Goal: Transaction & Acquisition: Purchase product/service

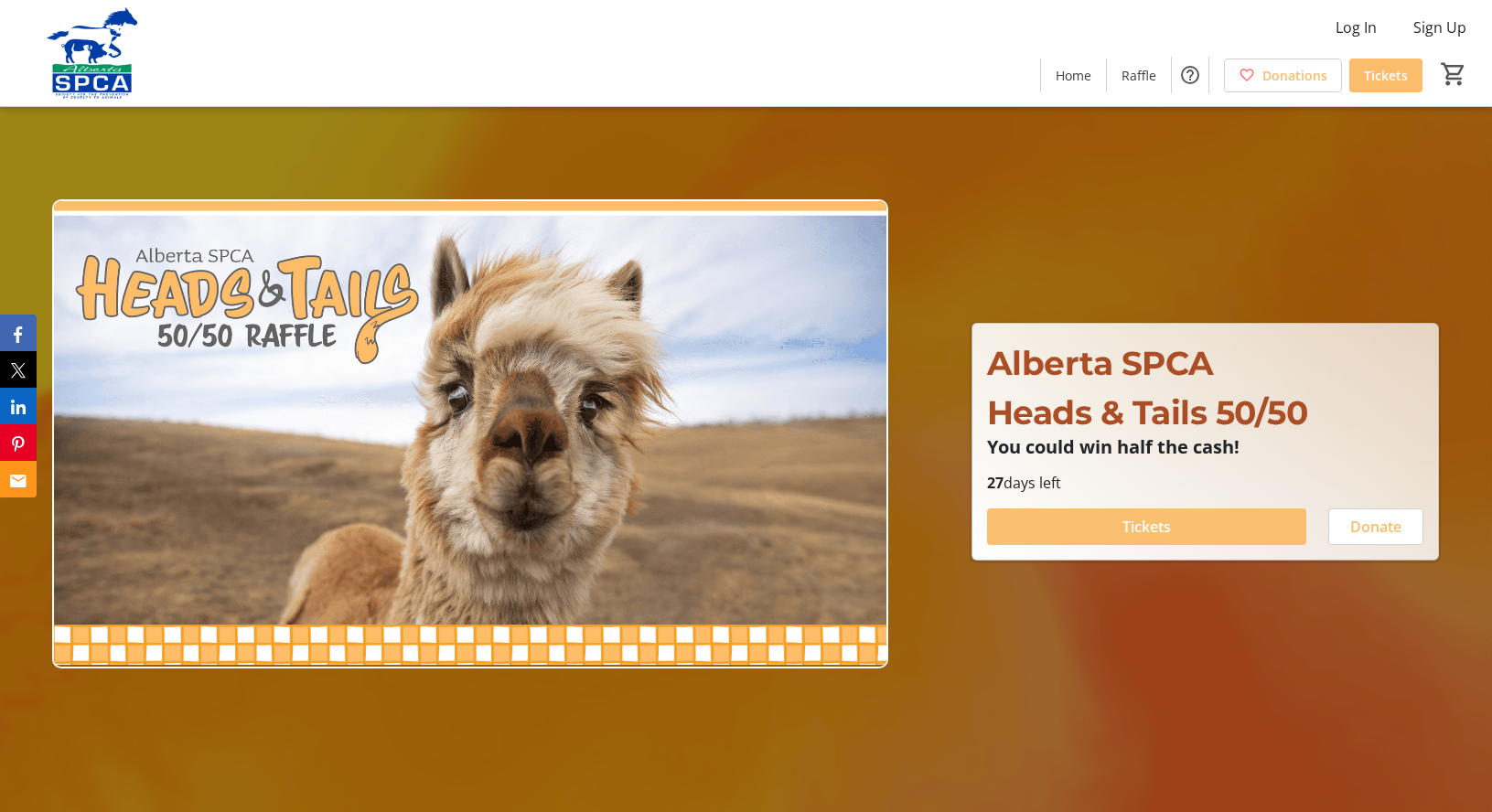
click at [1138, 521] on span "Tickets" at bounding box center [1146, 527] width 49 height 22
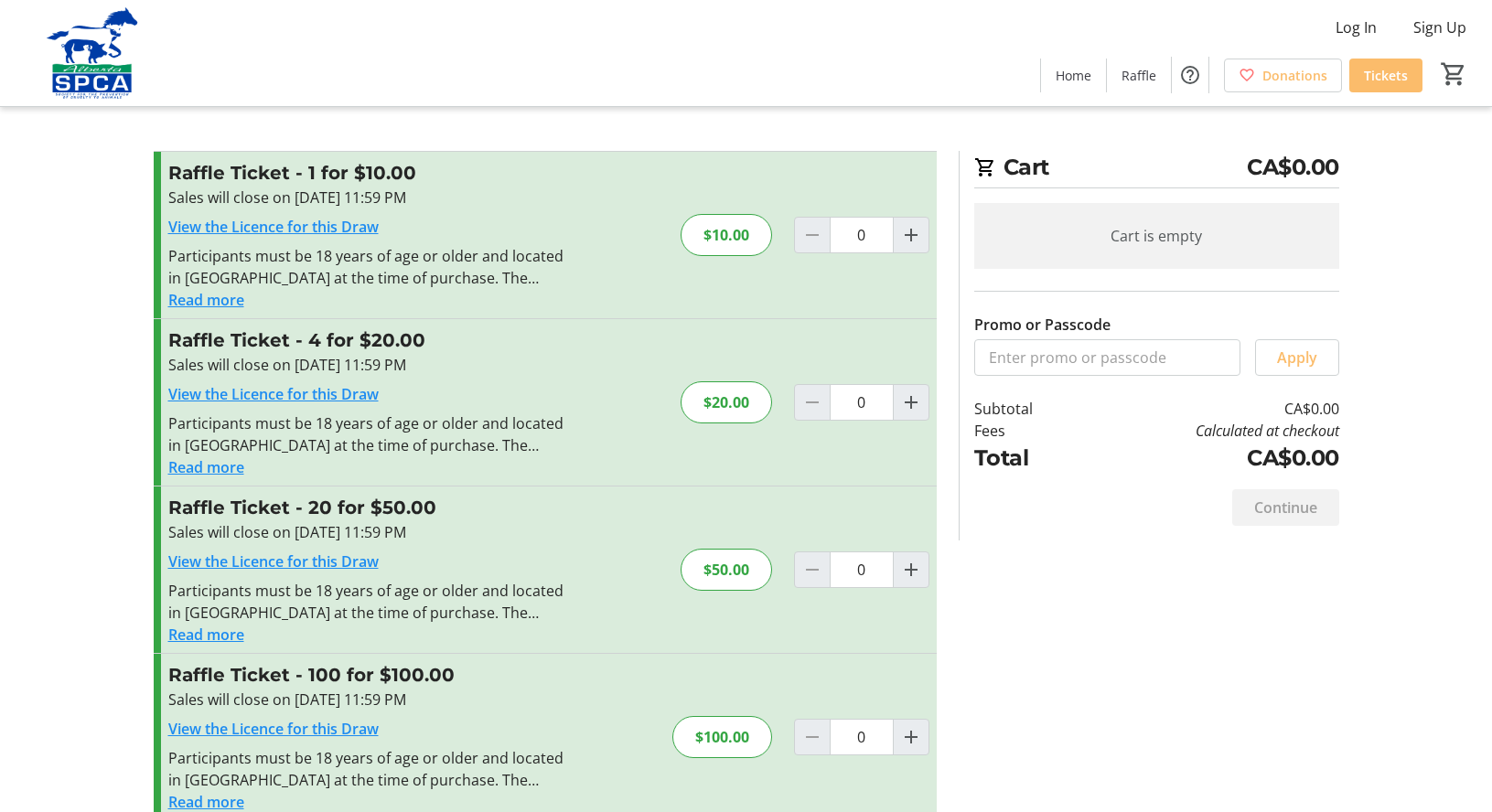
scroll to position [30, 0]
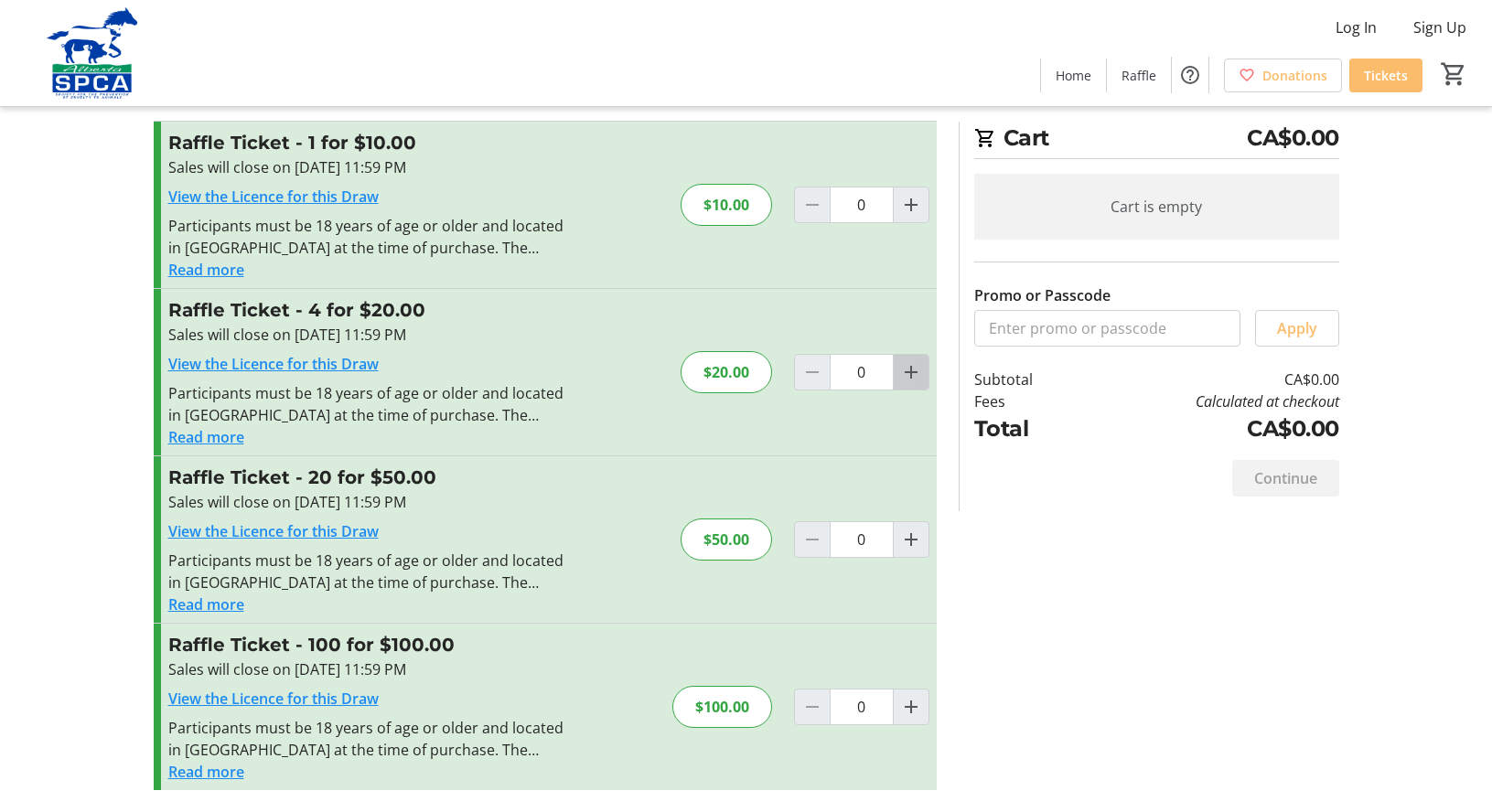
click at [912, 372] on mat-icon "Increment by one" at bounding box center [912, 372] width 22 height 22
type input "1"
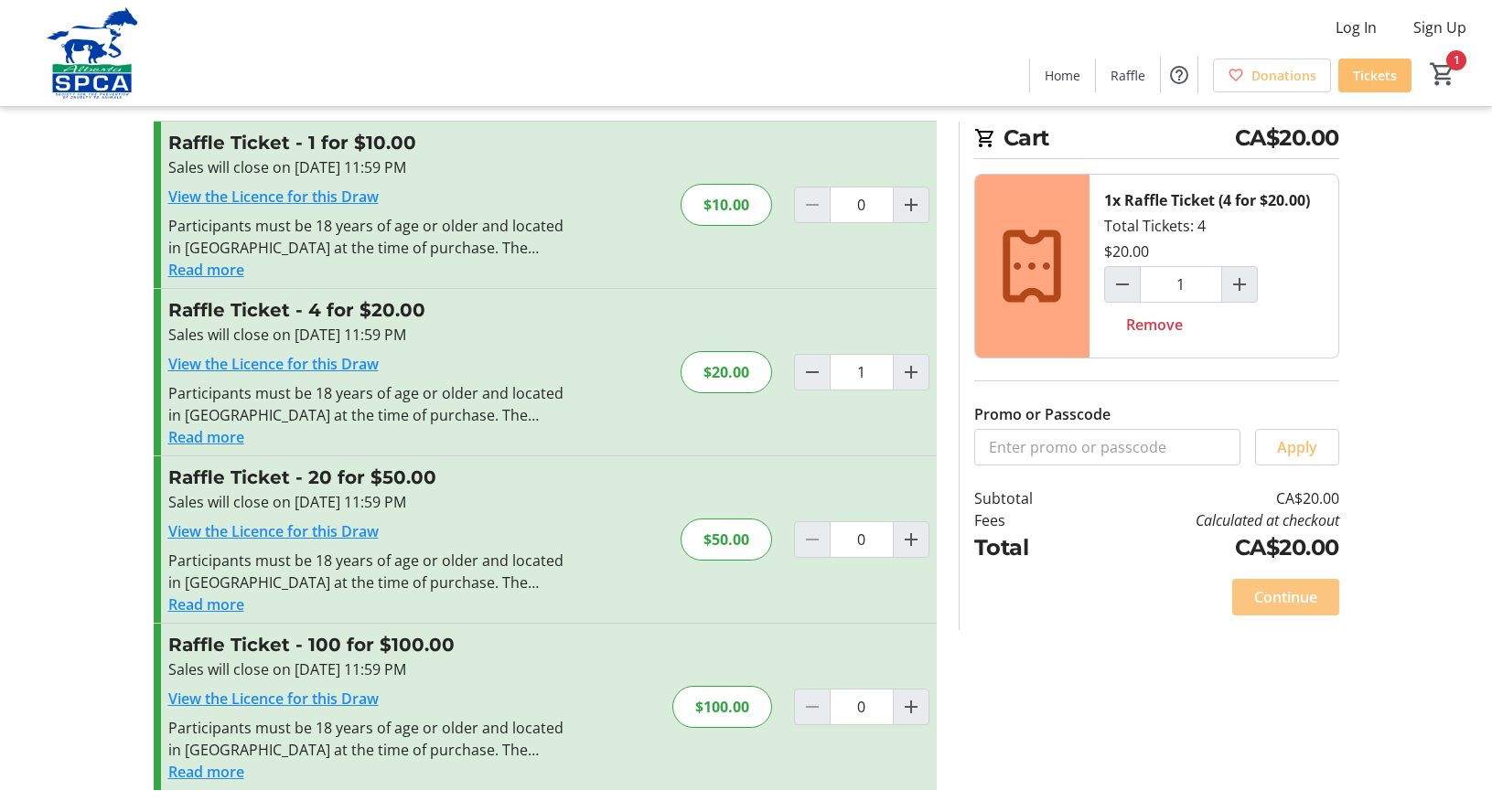
click at [1300, 600] on span "Continue" at bounding box center [1286, 598] width 63 height 22
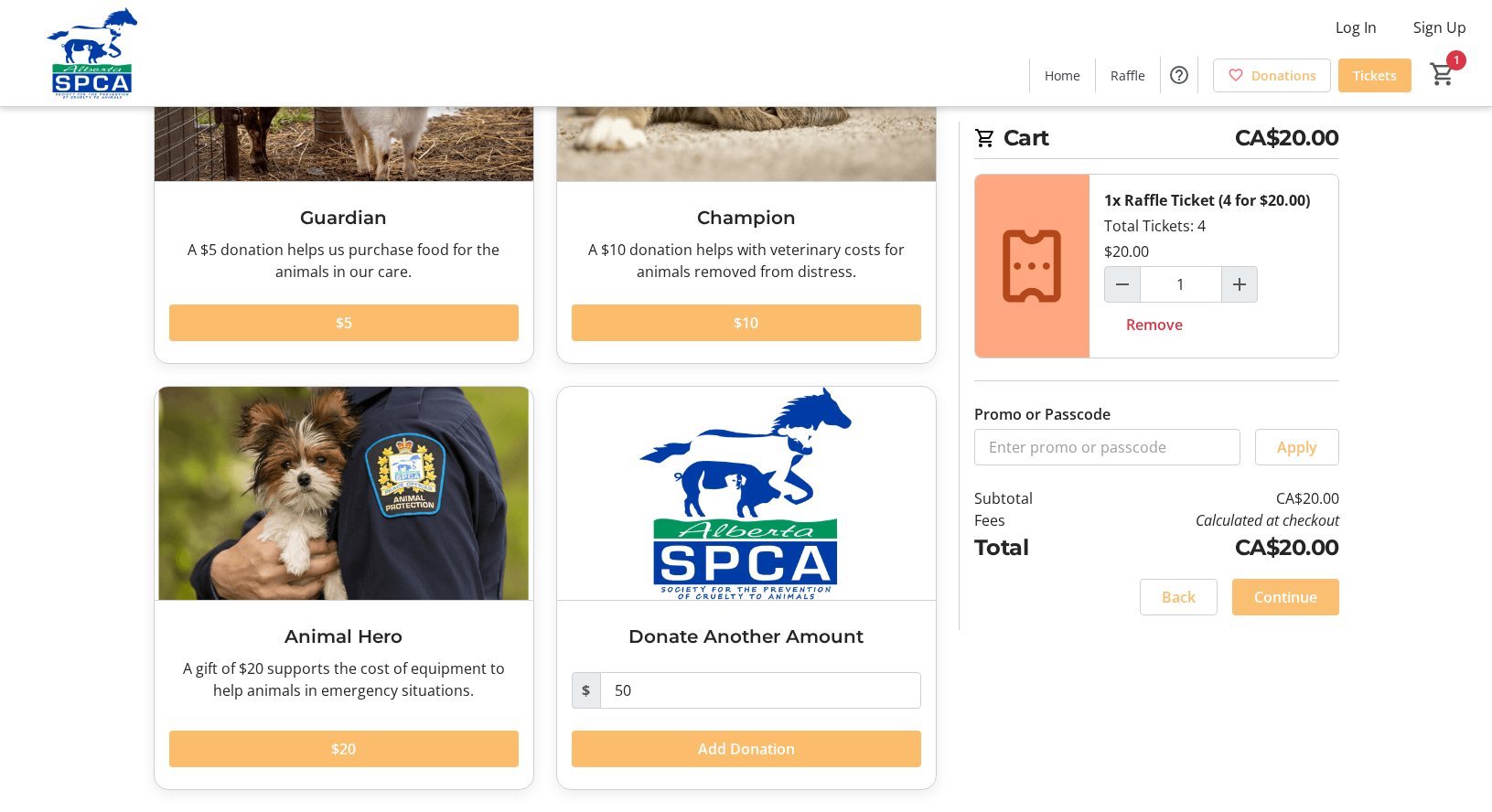
scroll to position [56, 0]
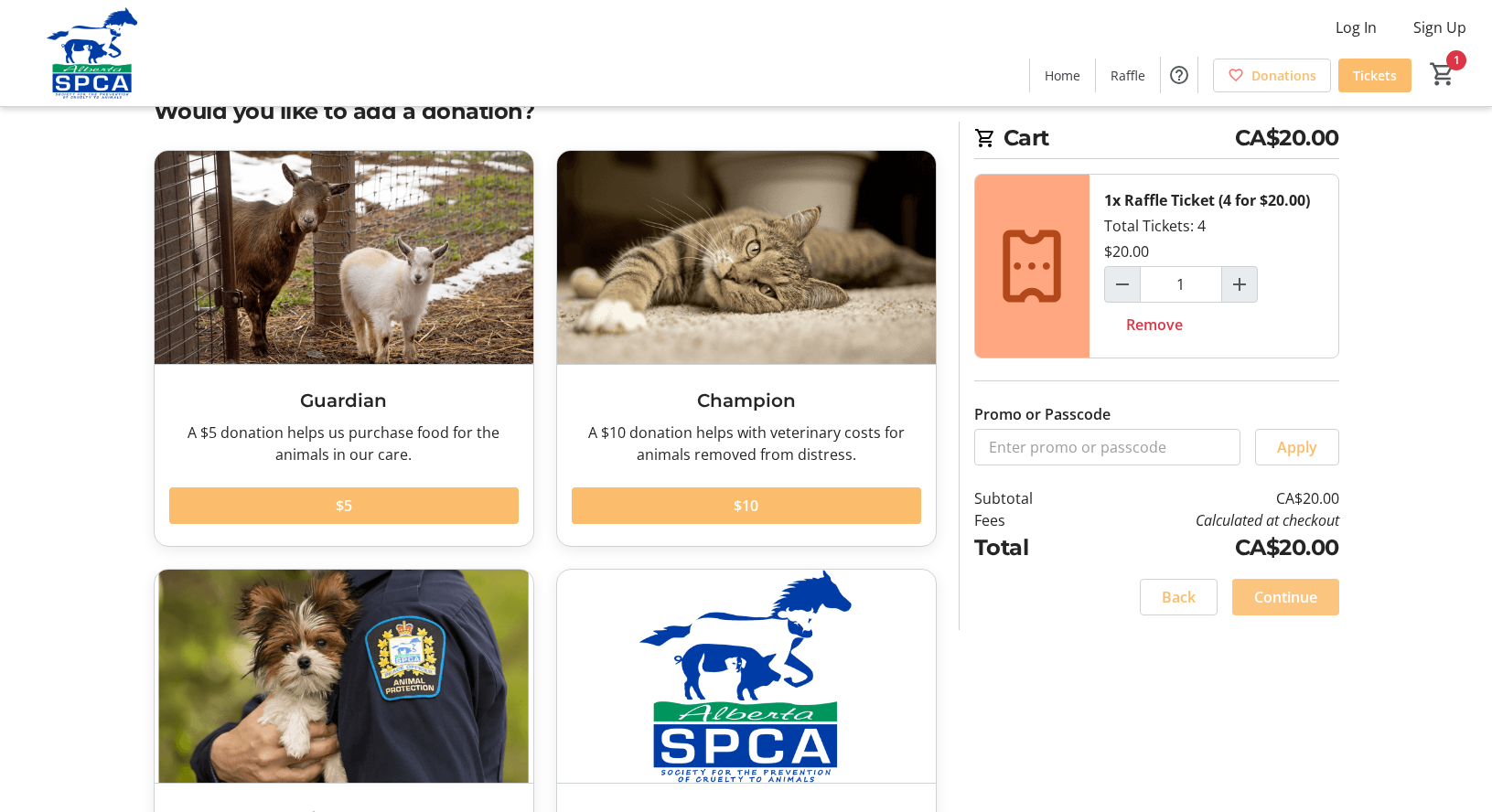
click at [1306, 595] on span "Continue" at bounding box center [1286, 598] width 63 height 22
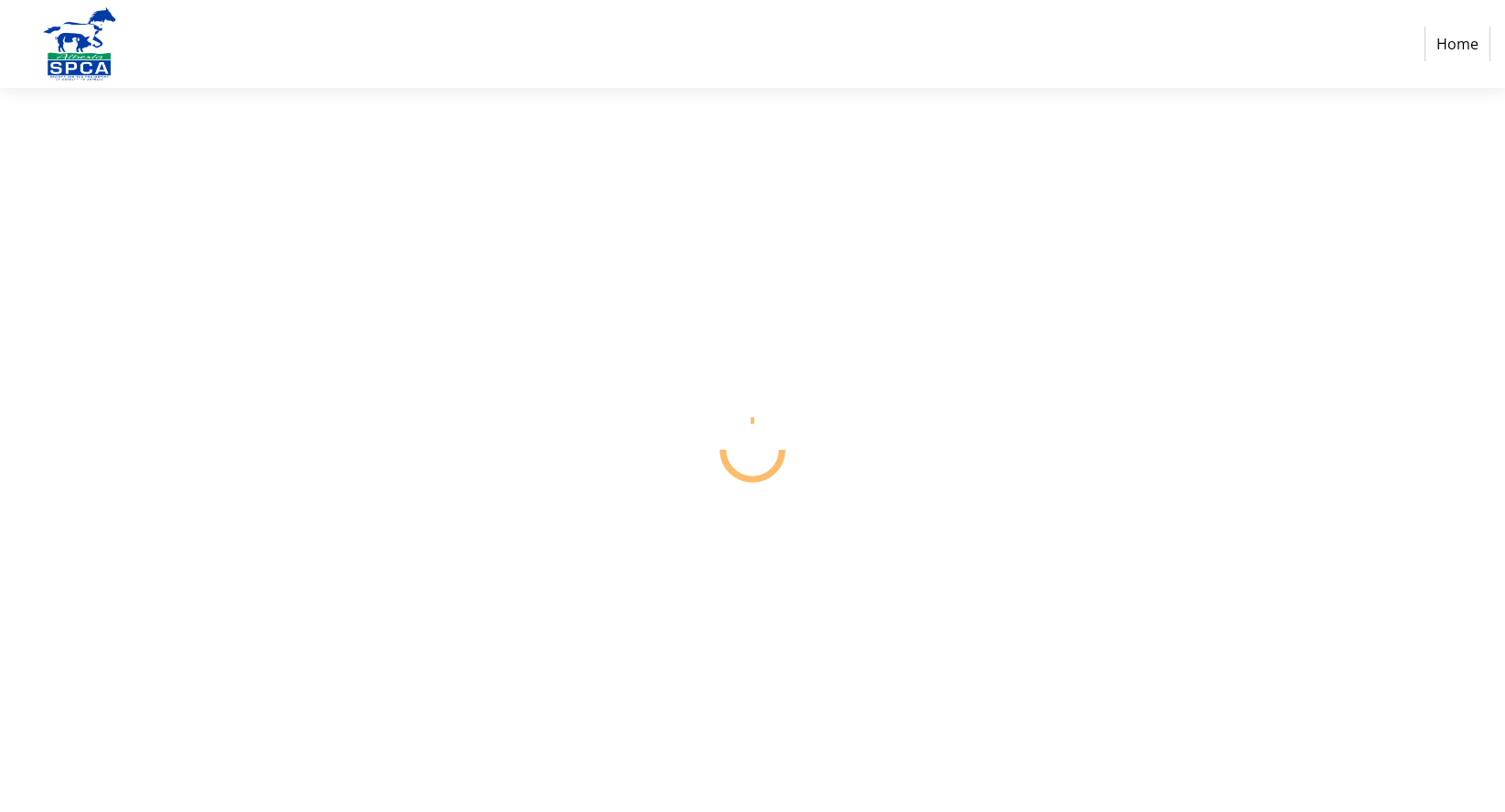
select select "CA"
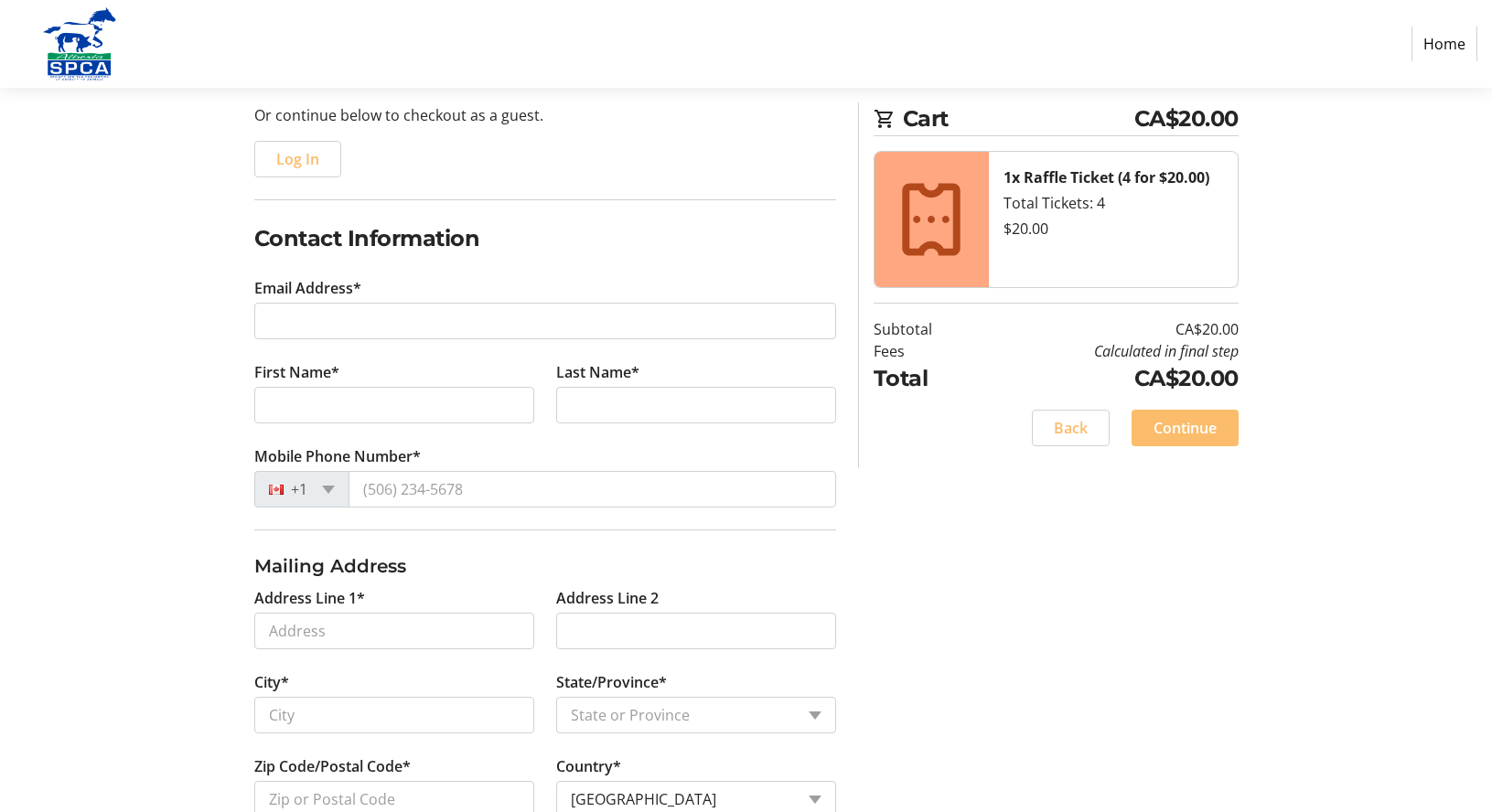
scroll to position [92, 0]
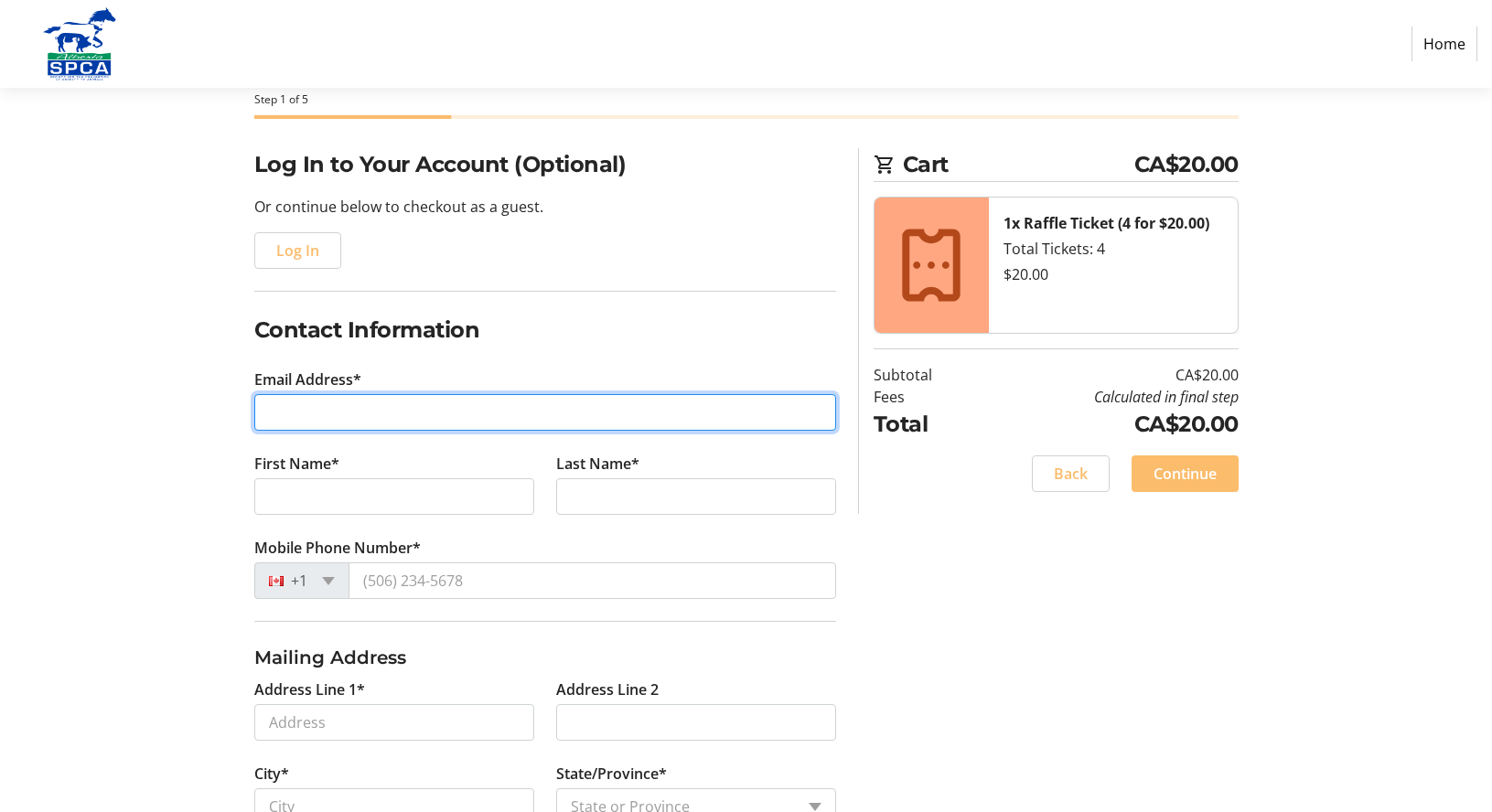
click at [374, 398] on input "Email Address*" at bounding box center [545, 412] width 582 height 37
type input "[EMAIL_ADDRESS][DOMAIN_NAME]"
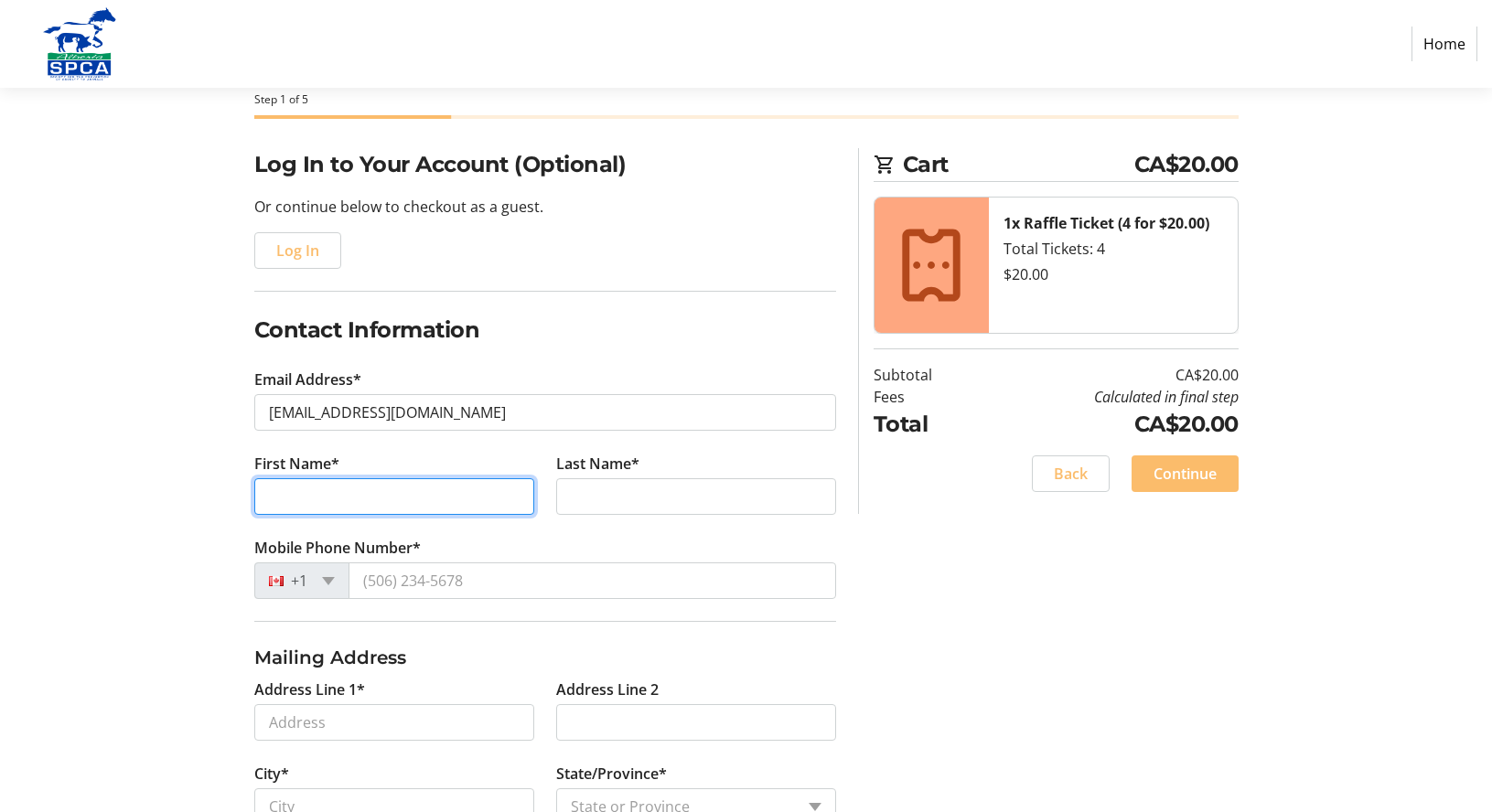
click at [380, 494] on input "First Name*" at bounding box center [393, 497] width 280 height 37
type input "[PERSON_NAME]"
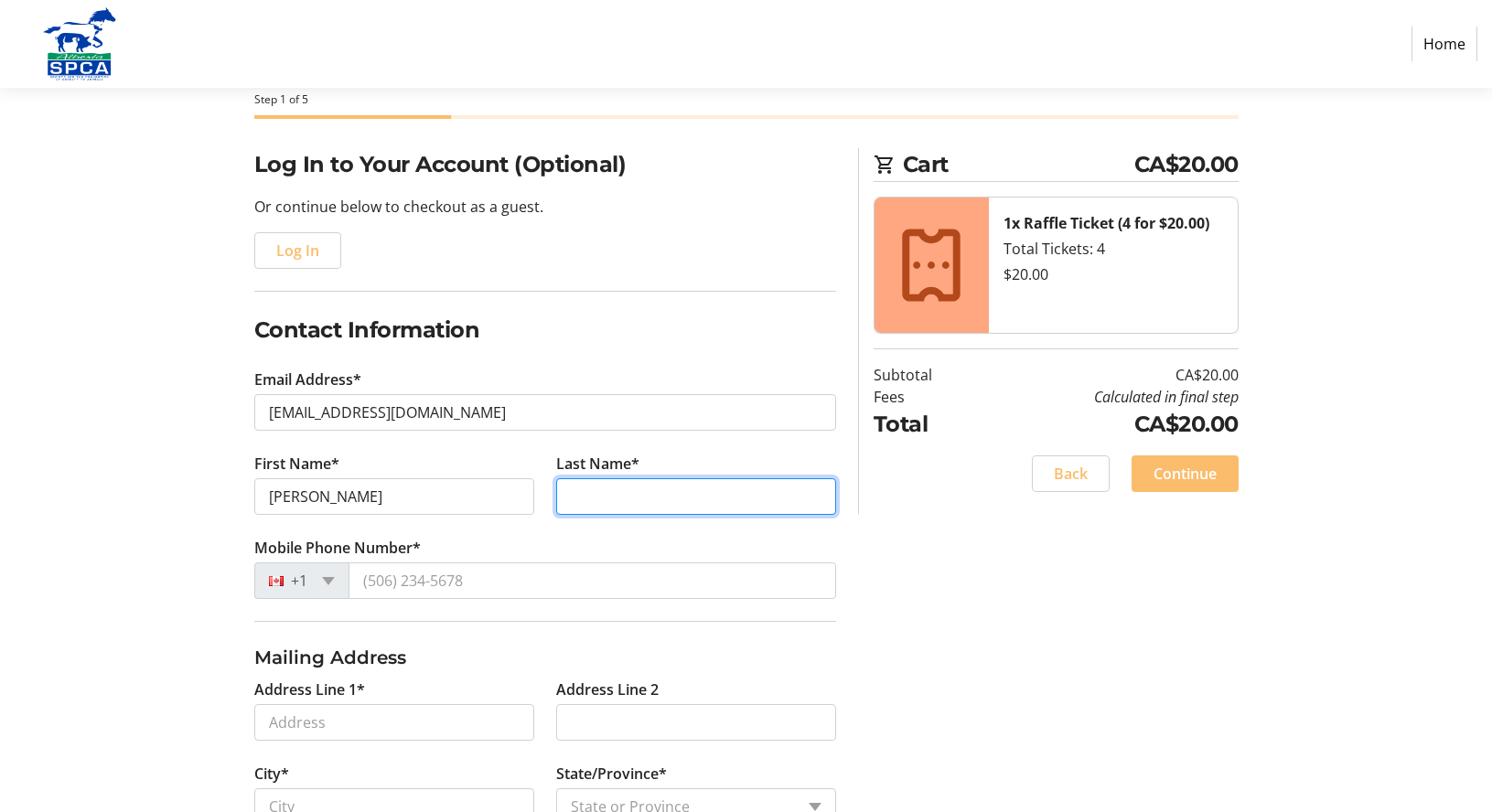
click at [611, 484] on input "Last Name*" at bounding box center [696, 497] width 280 height 37
type input "[PERSON_NAME]"
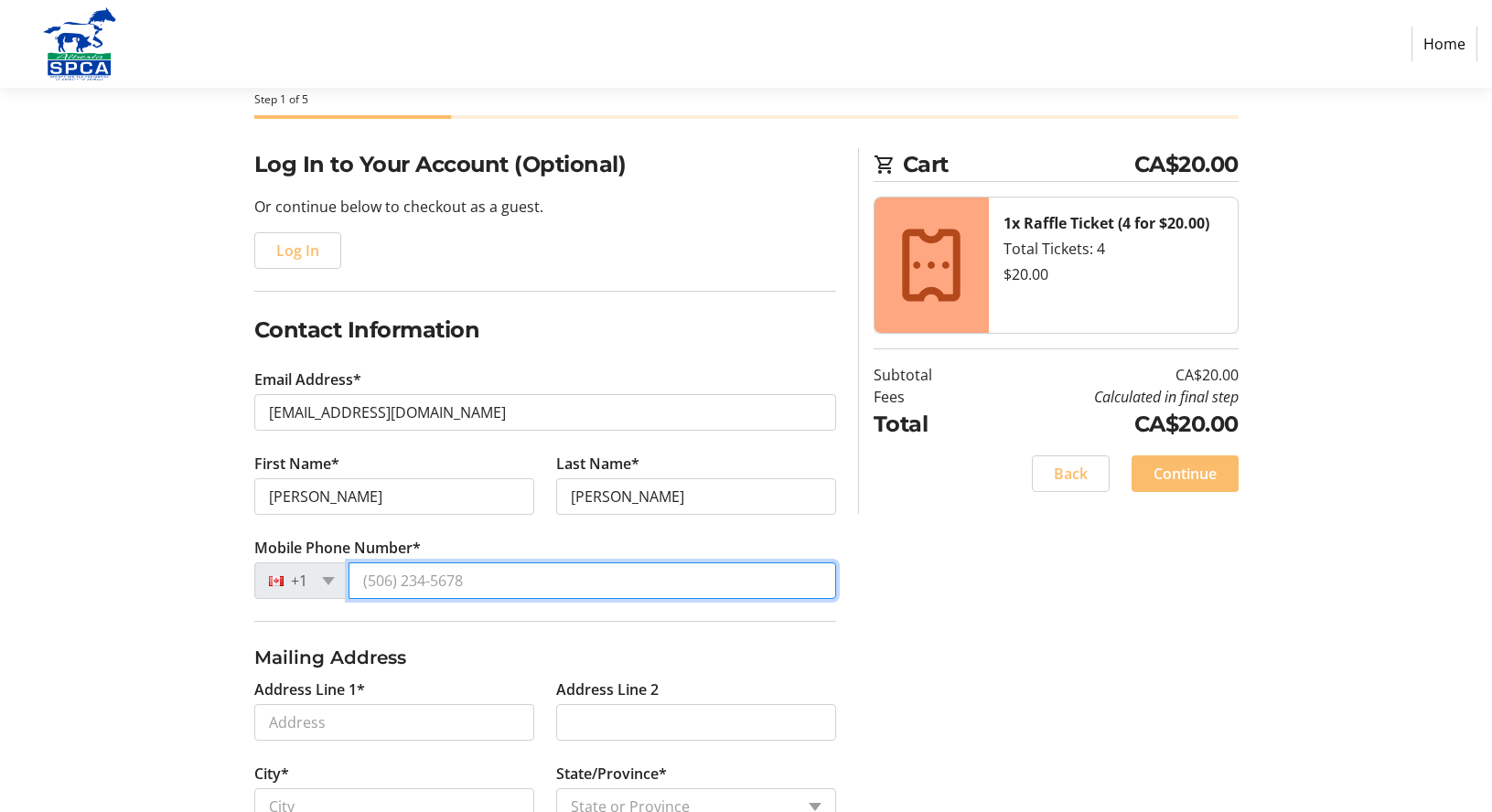
click at [460, 579] on input "Mobile Phone Number*" at bounding box center [592, 581] width 488 height 37
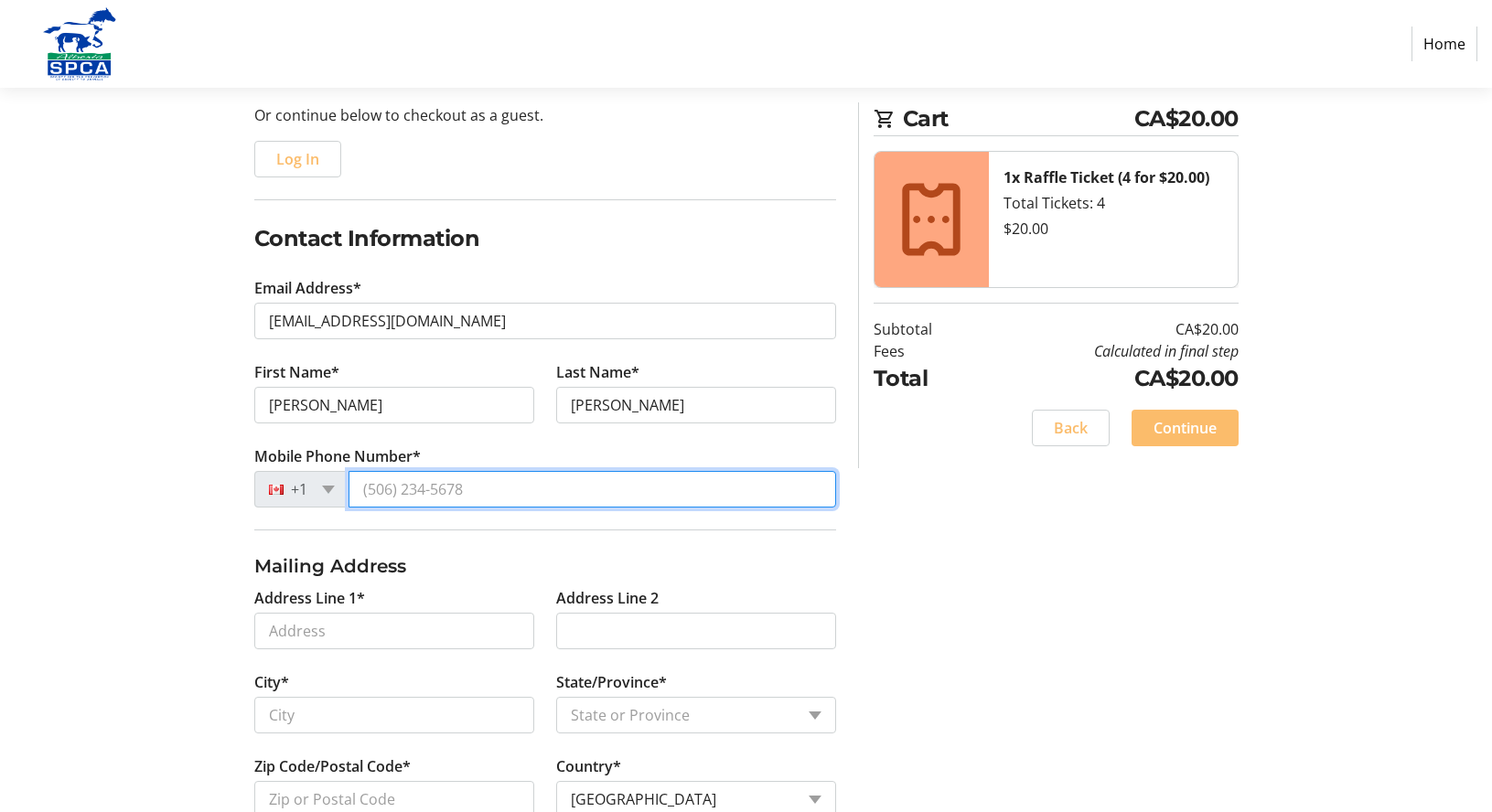
scroll to position [274, 0]
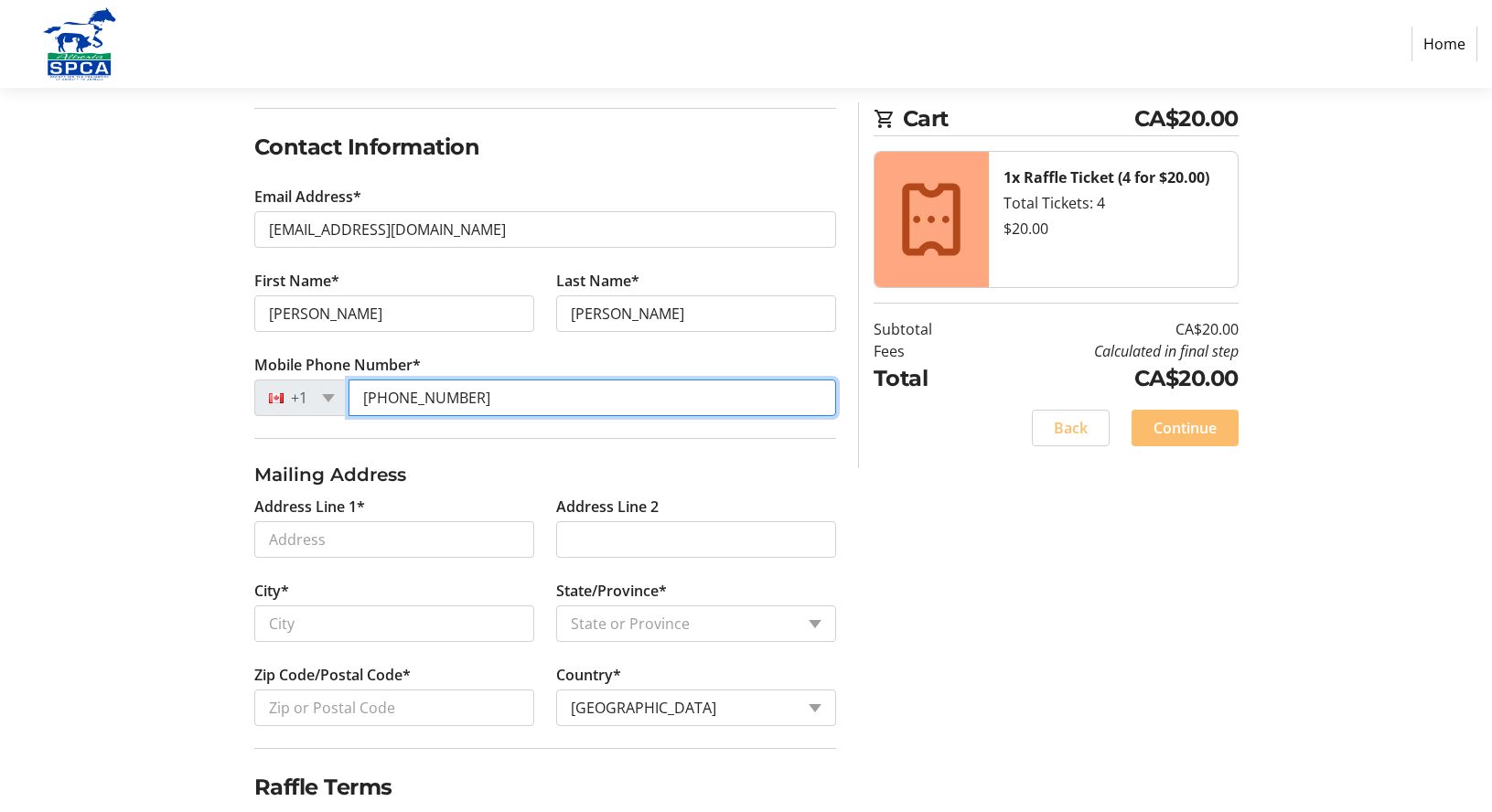
type input "[PHONE_NUMBER]"
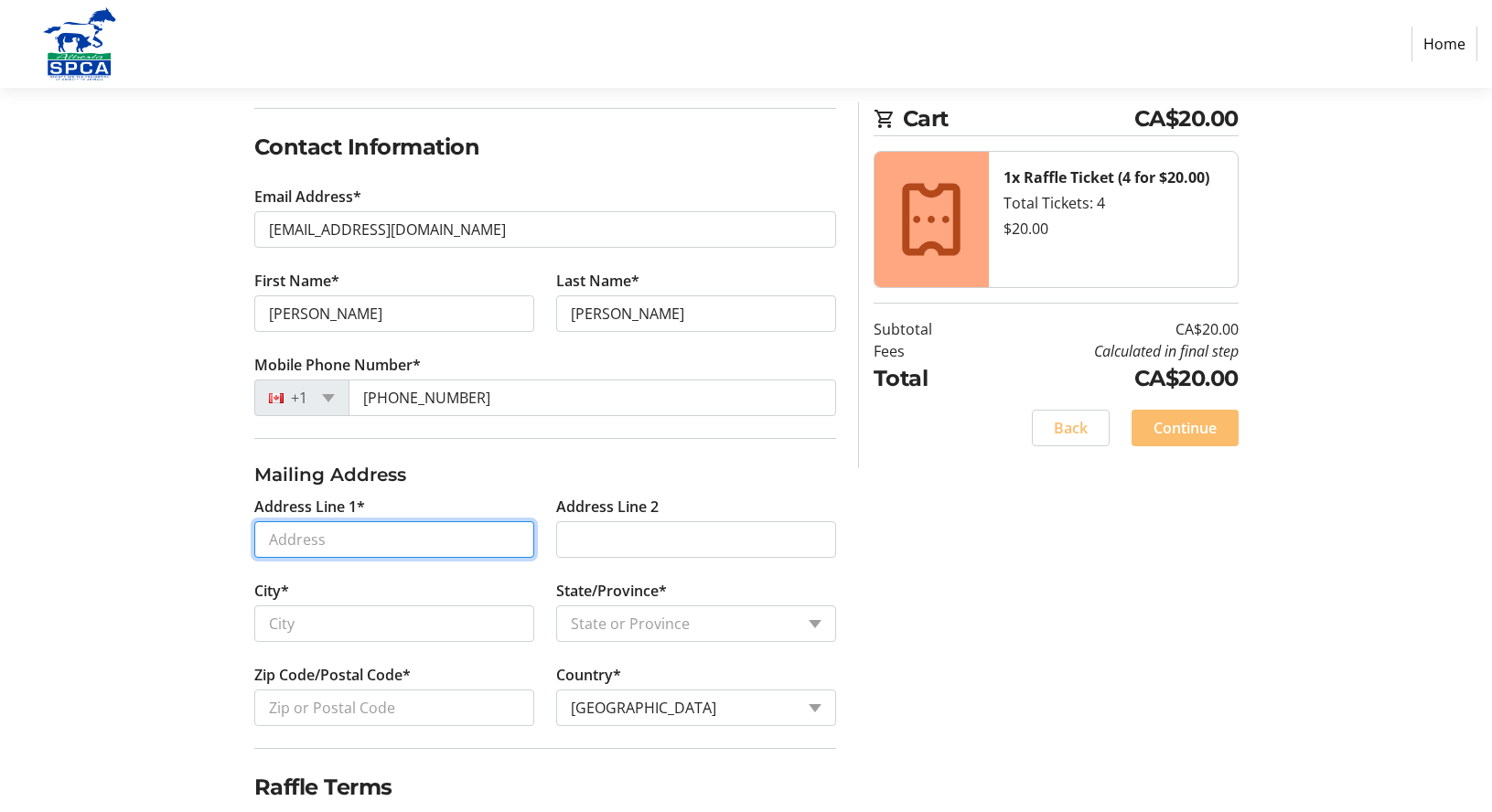
click at [430, 536] on input "Address Line 1*" at bounding box center [393, 540] width 280 height 37
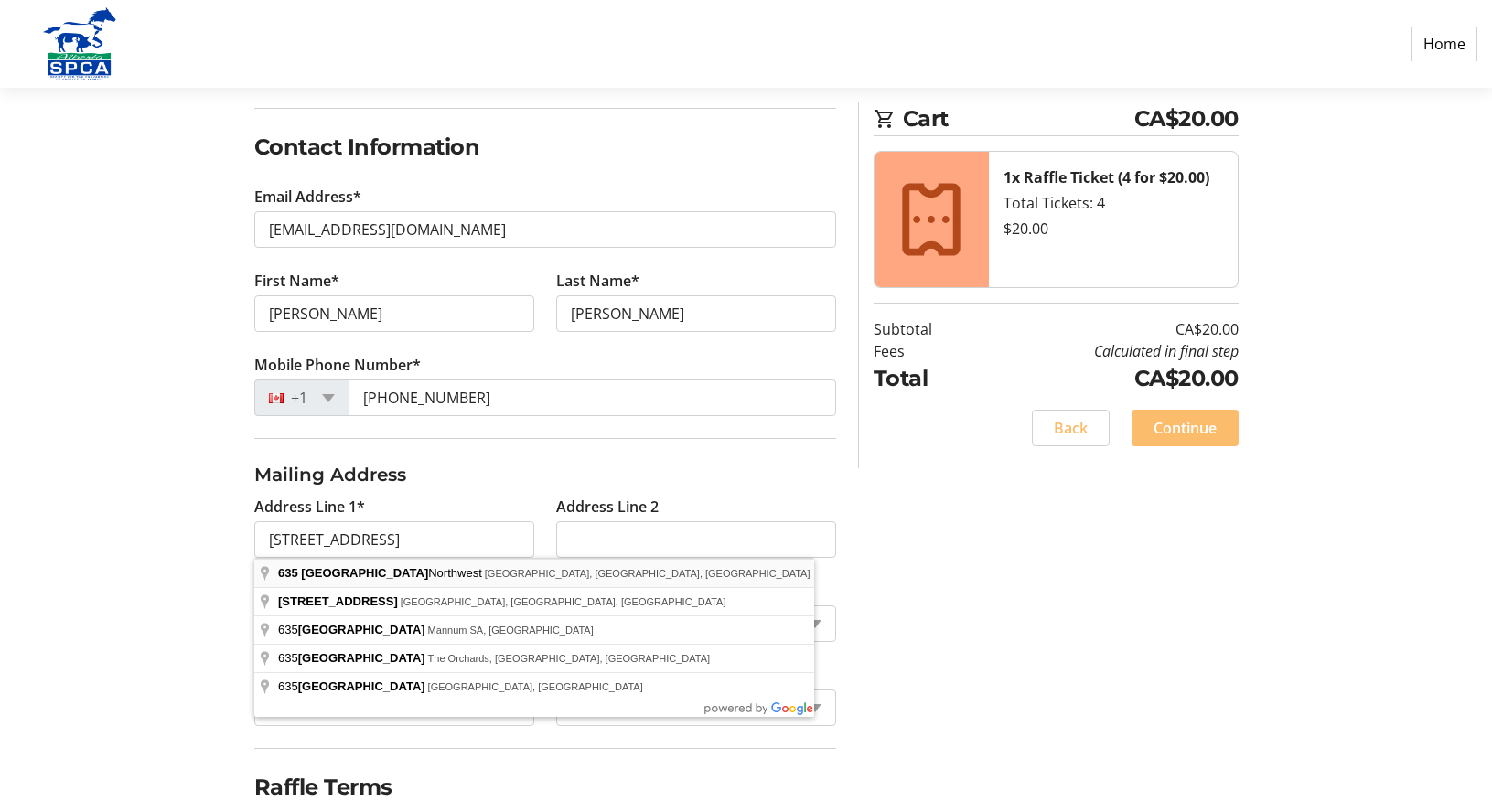
type input "[STREET_ADDRESS]"
type input "[GEOGRAPHIC_DATA]"
select select "AB"
type input "T5Y 1Z9"
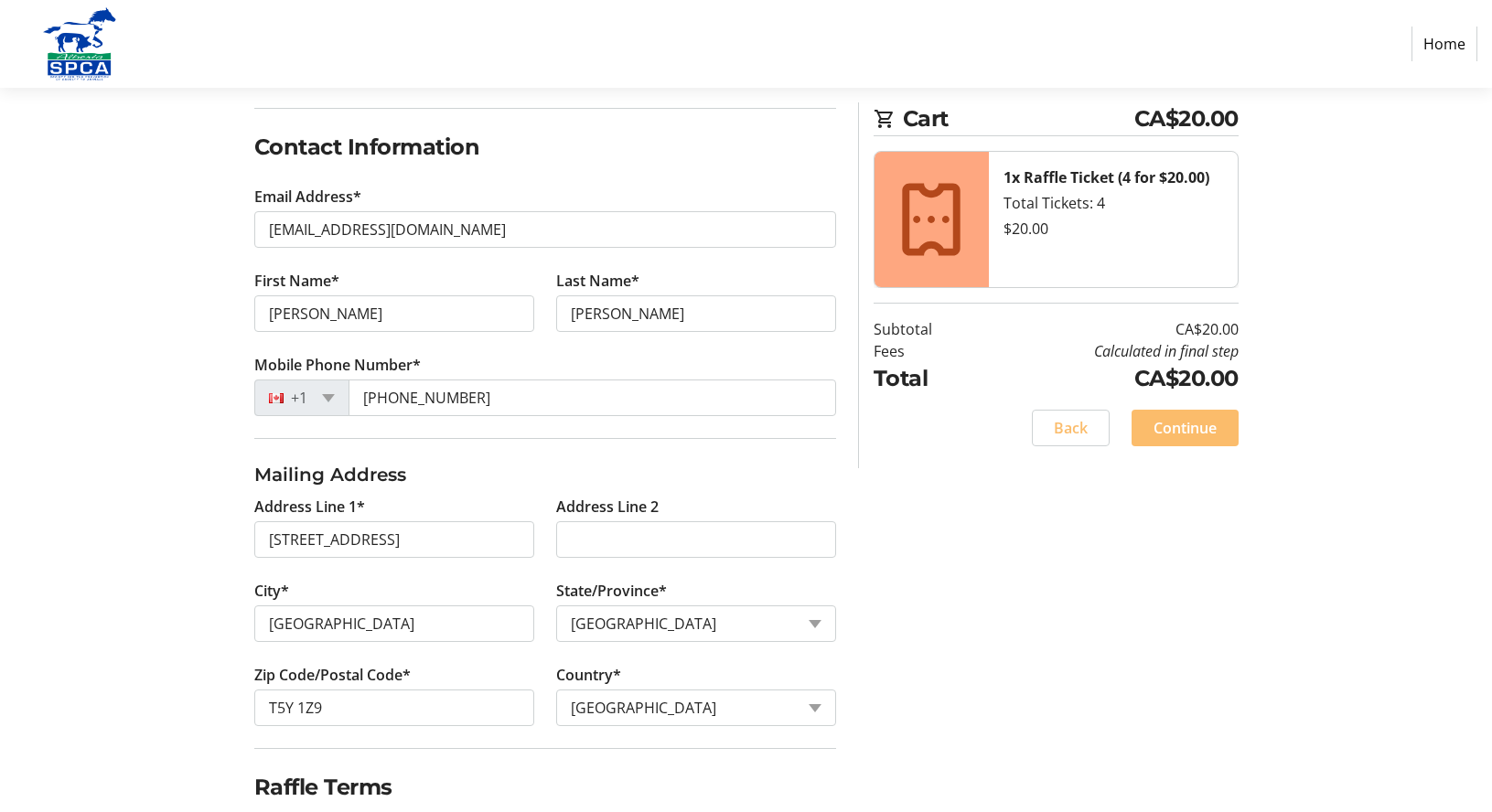
scroll to position [346, 0]
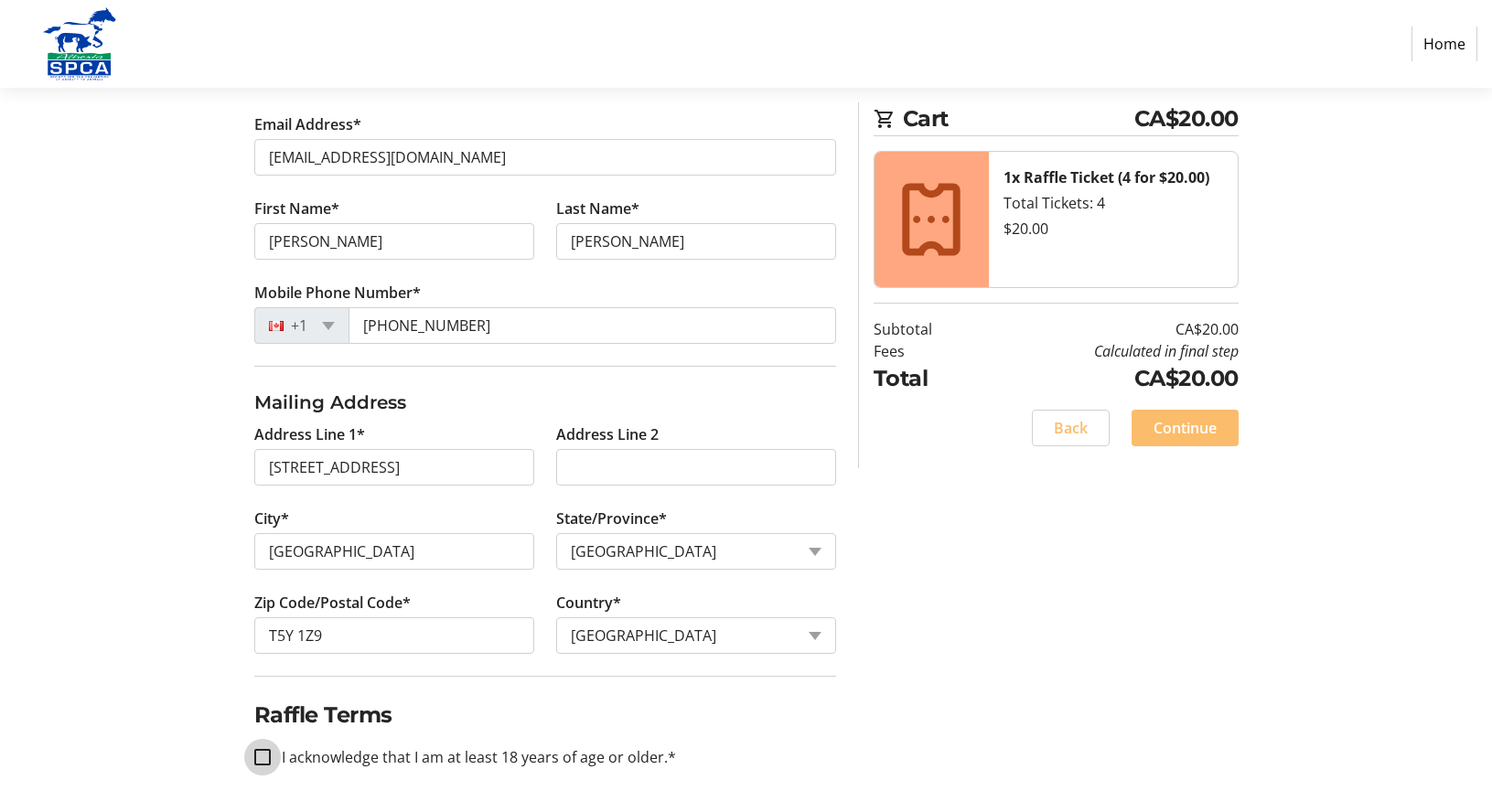
click at [263, 756] on input "I acknowledge that I am at least 18 years of age or older.*" at bounding box center [262, 757] width 17 height 16
checkbox input "true"
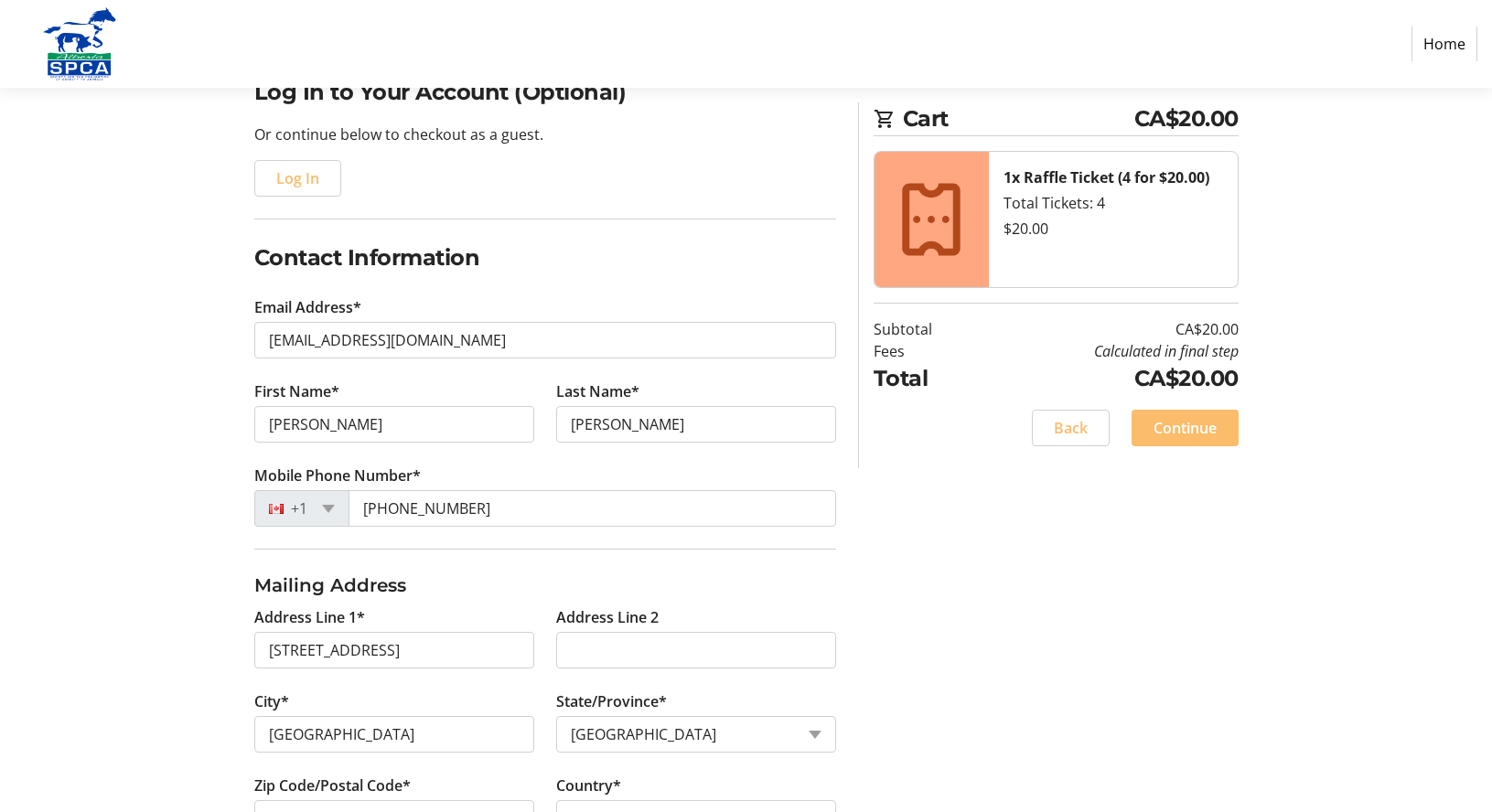
scroll to position [72, 0]
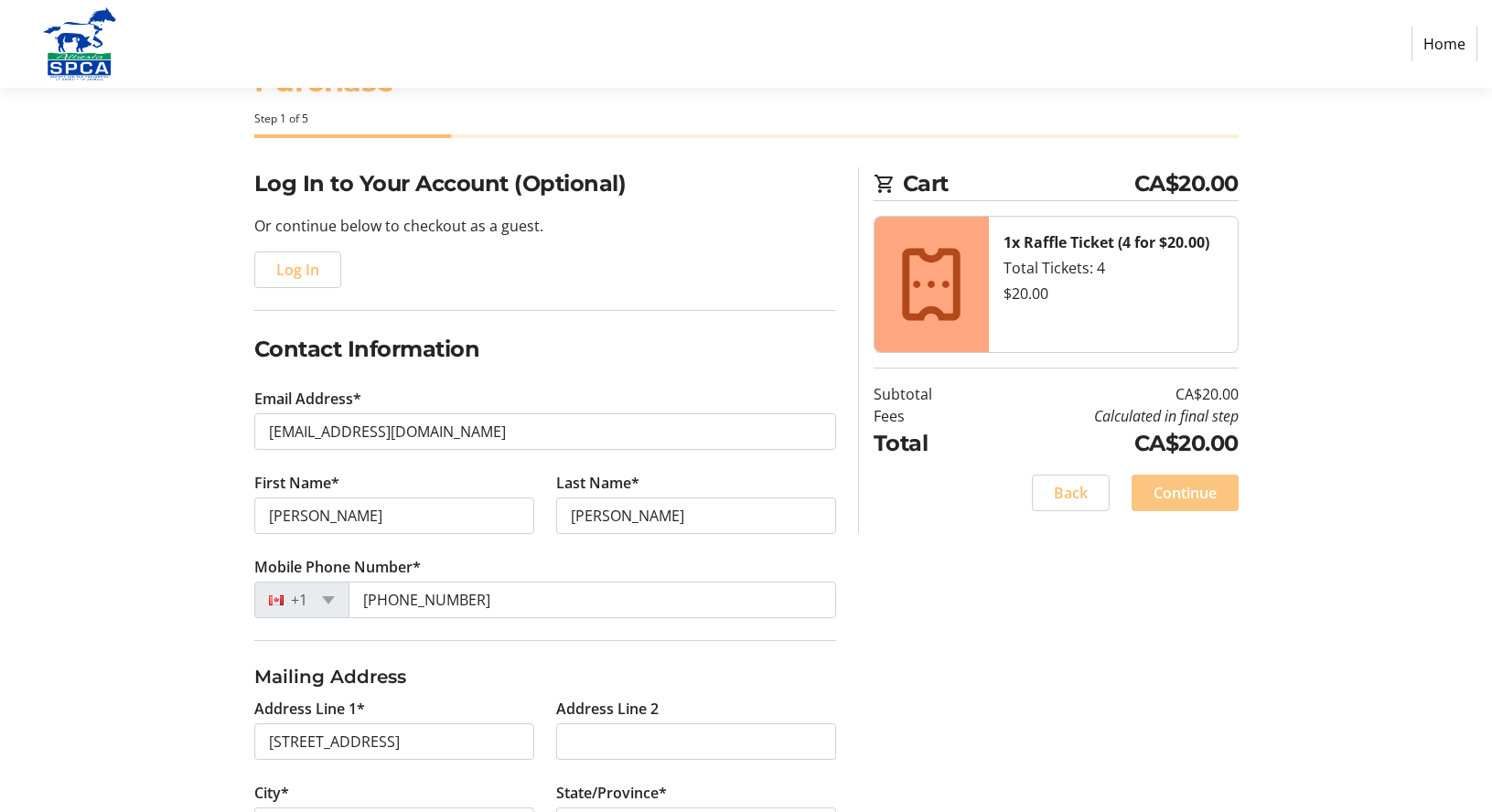
click at [1198, 495] on span "Continue" at bounding box center [1185, 493] width 63 height 22
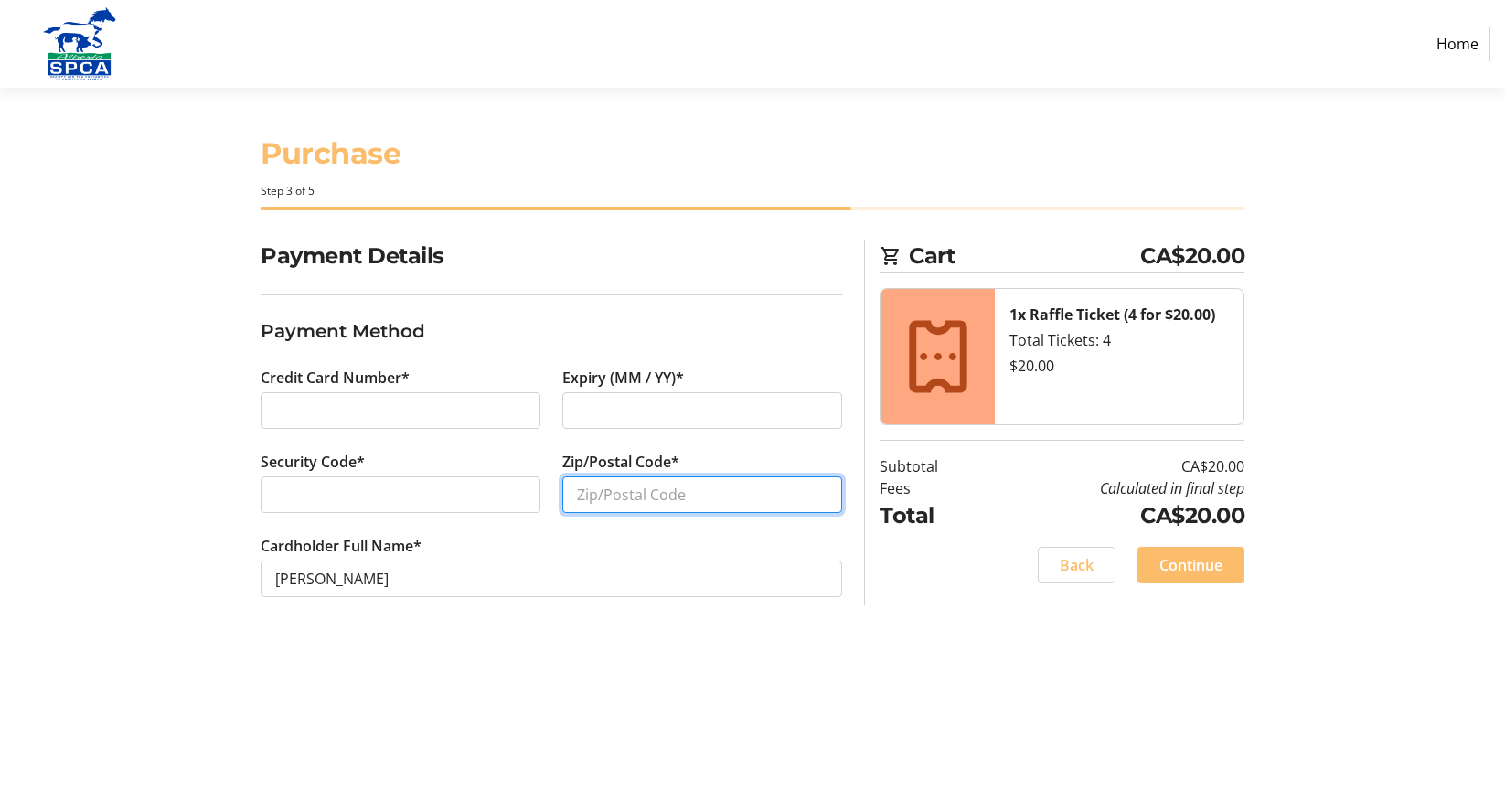
click at [636, 499] on input "Zip/Postal Code*" at bounding box center [702, 495] width 280 height 37
type input "T5Y1Z9"
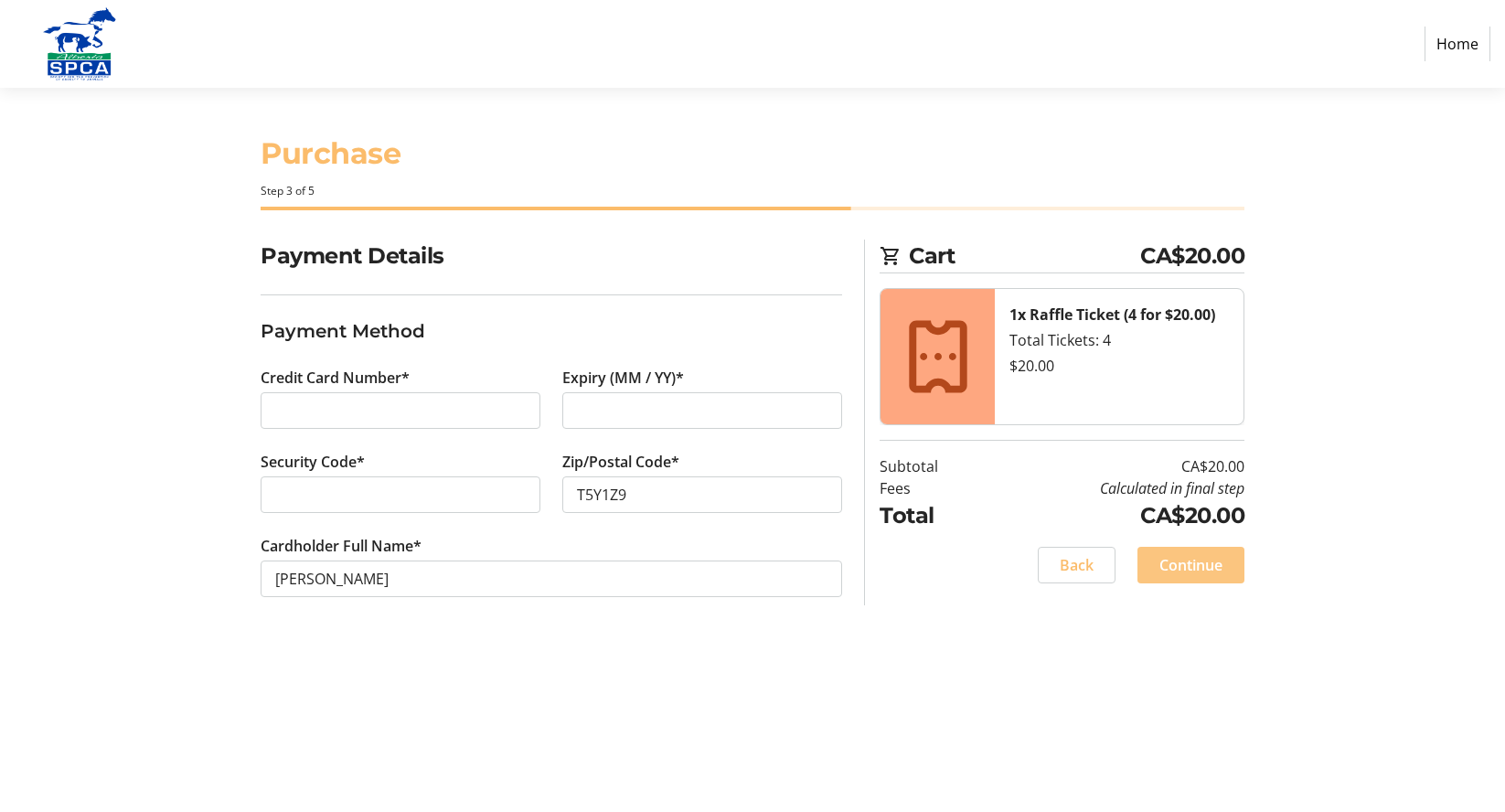
click at [1183, 563] on span "Continue" at bounding box center [1191, 565] width 63 height 22
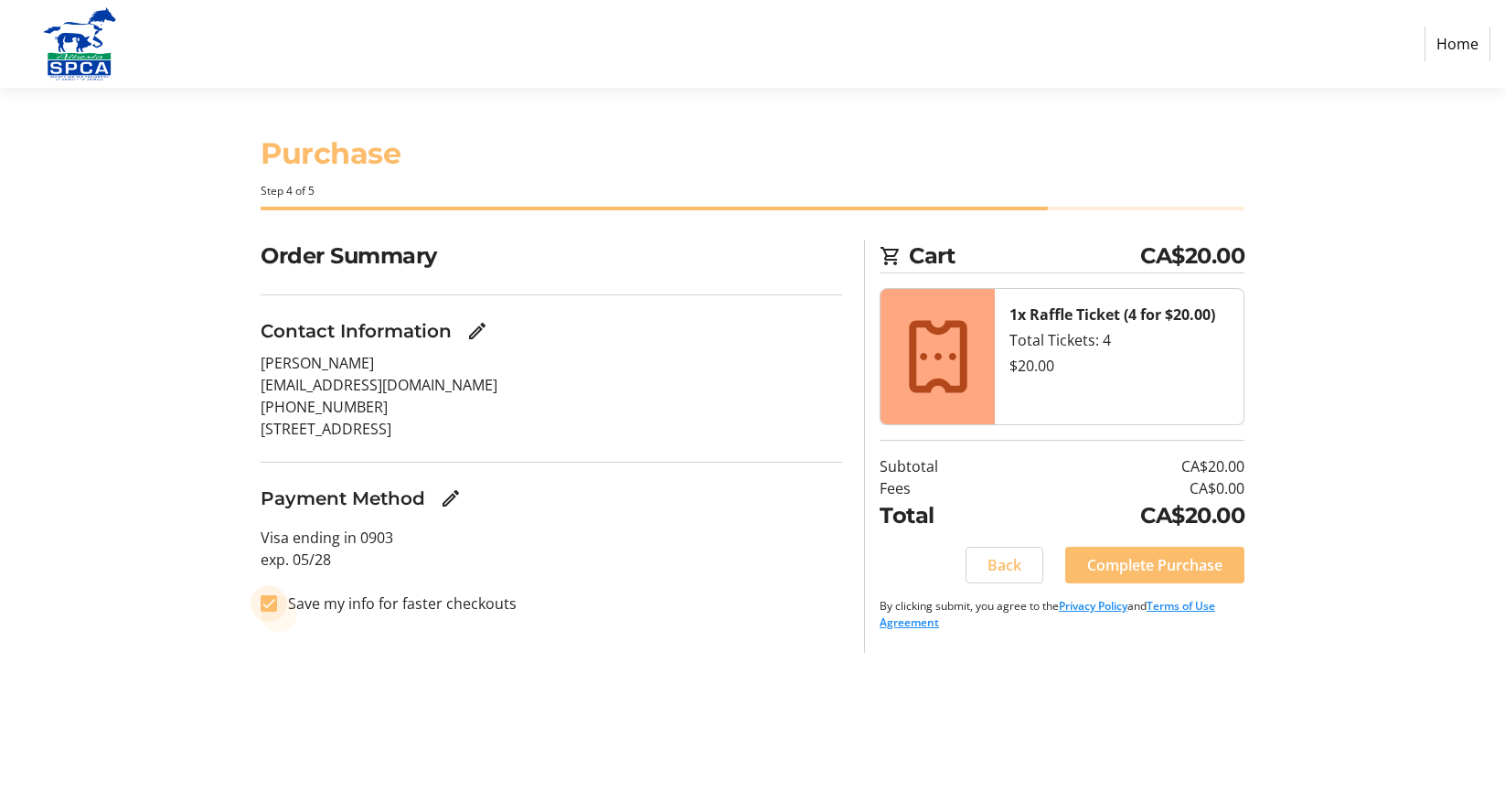
click at [269, 604] on input "Save my info for faster checkouts" at bounding box center [269, 604] width 16 height 16
checkbox input "false"
click at [1191, 567] on span "Complete Purchase" at bounding box center [1155, 565] width 136 height 22
